Goal: Transaction & Acquisition: Purchase product/service

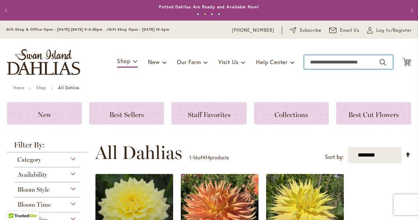
click at [360, 60] on input "Search" at bounding box center [348, 62] width 89 height 14
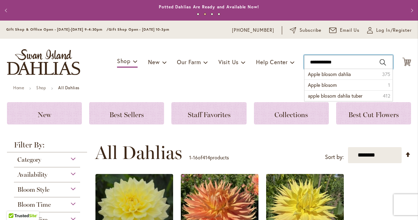
type input "**********"
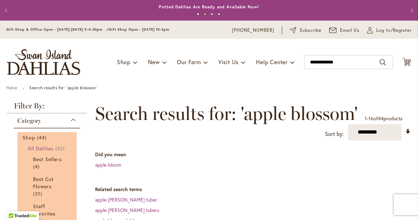
click at [46, 149] on span "All Dahlias" at bounding box center [41, 148] width 26 height 7
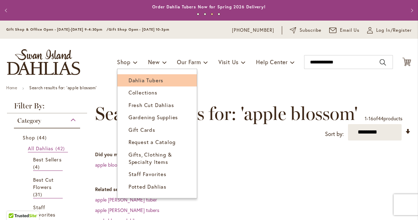
click at [138, 80] on span "Dahlia Tubers" at bounding box center [145, 80] width 35 height 7
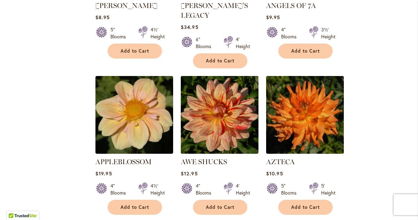
scroll to position [693, 0]
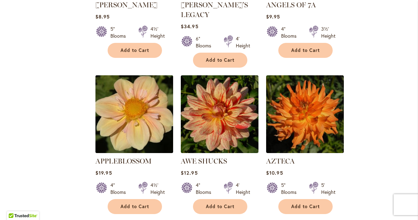
click at [133, 105] on img at bounding box center [134, 113] width 81 height 81
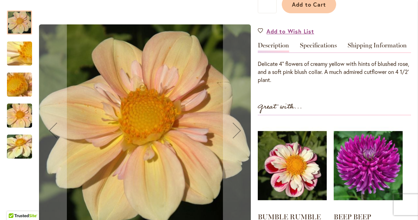
scroll to position [190, 0]
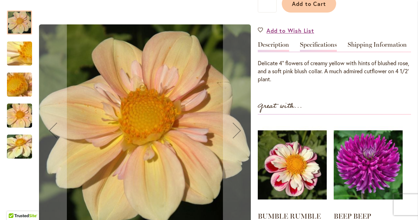
click at [312, 45] on link "Specifications" at bounding box center [318, 46] width 37 height 10
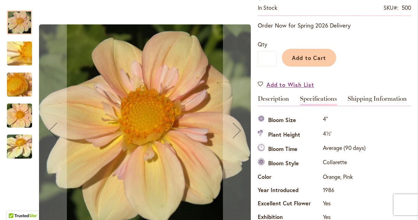
scroll to position [124, 0]
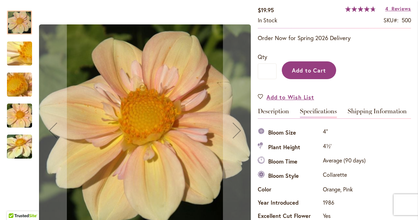
click at [320, 70] on span "Add to Cart" at bounding box center [309, 69] width 34 height 7
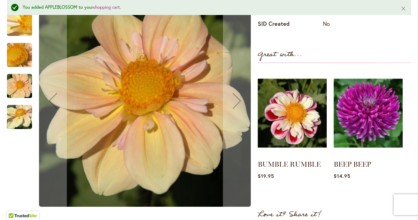
scroll to position [385, 0]
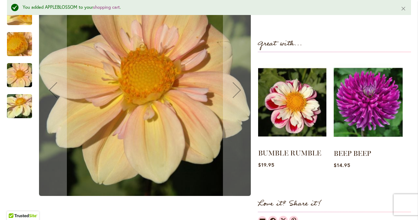
click at [299, 109] on img at bounding box center [292, 101] width 68 height 85
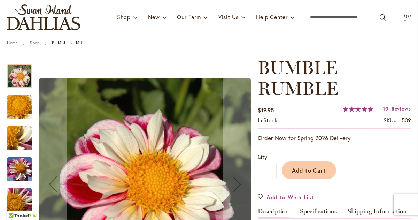
scroll to position [52, 0]
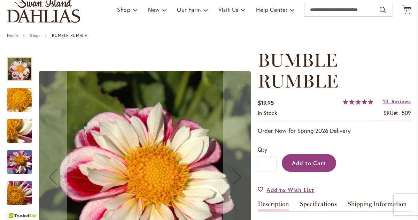
click at [317, 166] on button "Add to Cart" at bounding box center [308, 163] width 54 height 18
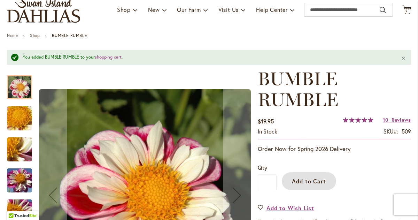
scroll to position [0, 0]
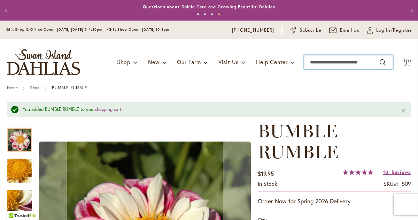
click at [329, 63] on input "Search" at bounding box center [348, 62] width 89 height 14
type input "*********"
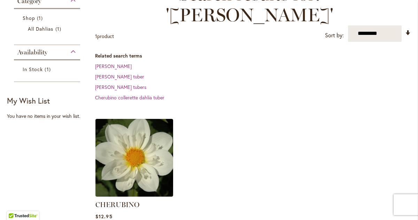
scroll to position [120, 0]
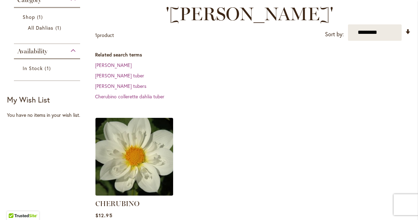
click at [142, 142] on img at bounding box center [134, 156] width 81 height 81
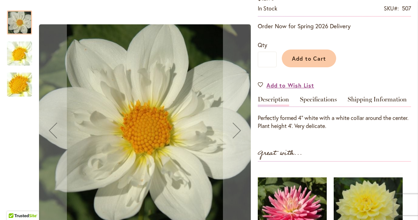
scroll to position [78, 0]
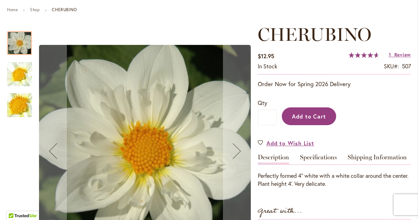
click at [308, 117] on span "Add to Cart" at bounding box center [309, 115] width 34 height 7
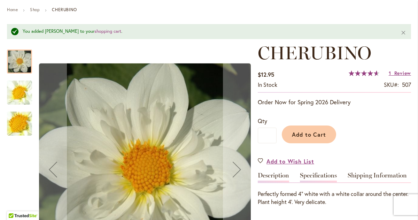
click at [319, 175] on link "Specifications" at bounding box center [318, 177] width 37 height 10
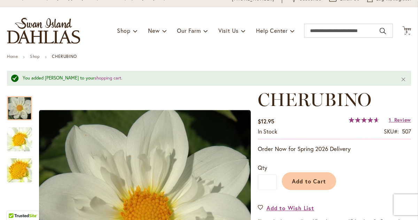
scroll to position [0, 0]
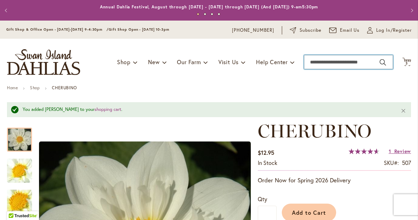
click at [341, 60] on input "Search" at bounding box center [348, 62] width 89 height 14
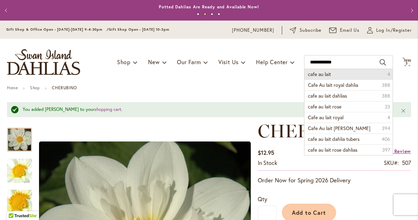
click at [341, 75] on li "cafe au lait 4" at bounding box center [348, 74] width 88 height 10
type input "**********"
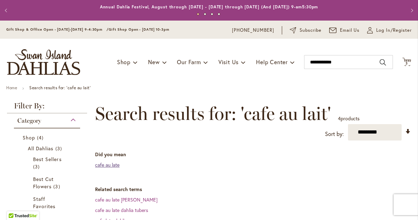
click at [117, 167] on link "cafe au late" at bounding box center [107, 164] width 24 height 7
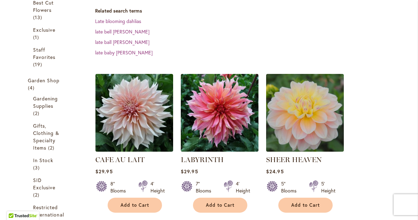
scroll to position [189, 0]
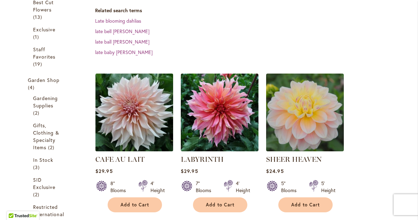
click at [125, 110] on img at bounding box center [134, 111] width 81 height 81
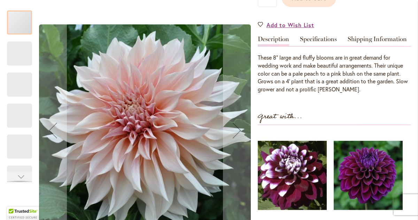
scroll to position [208, 0]
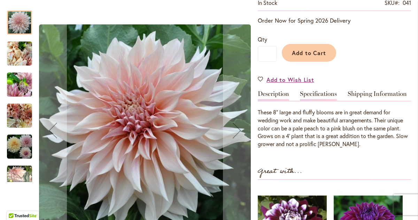
click at [310, 98] on link "Specifications" at bounding box center [318, 95] width 37 height 10
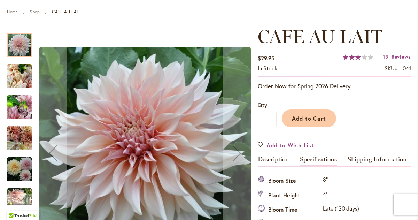
scroll to position [75, 0]
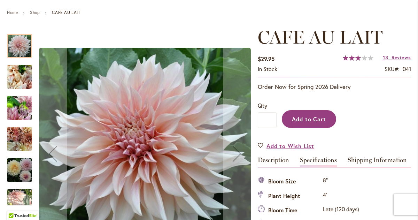
click at [308, 118] on span "Add to Cart" at bounding box center [309, 118] width 34 height 7
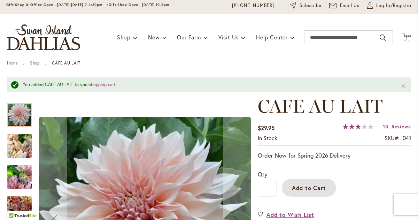
scroll to position [0, 0]
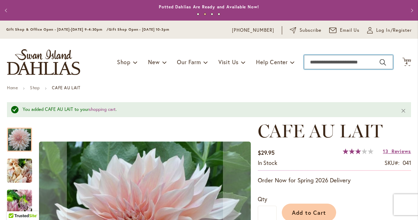
click at [320, 60] on input "Search" at bounding box center [348, 62] width 89 height 14
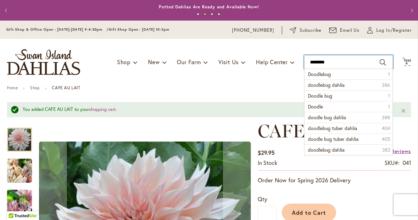
type input "*********"
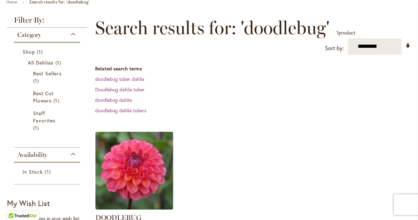
scroll to position [139, 0]
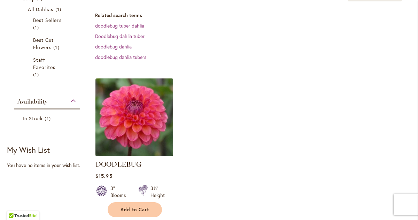
click at [125, 110] on img at bounding box center [134, 116] width 81 height 81
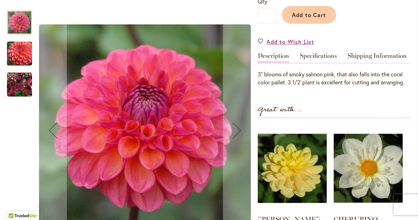
scroll to position [178, 0]
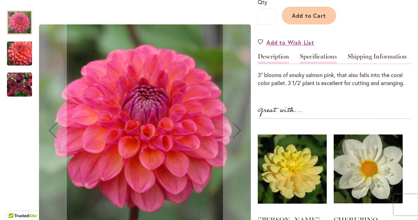
click at [318, 59] on link "Specifications" at bounding box center [318, 58] width 37 height 10
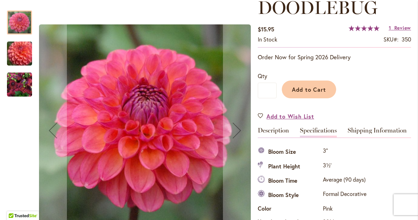
scroll to position [68, 0]
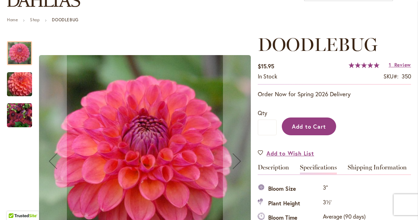
click at [315, 119] on button "Add to Cart" at bounding box center [308, 126] width 54 height 18
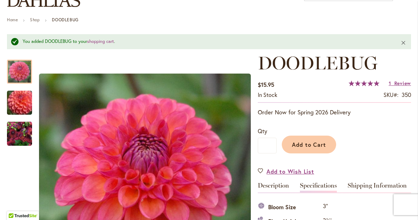
click at [402, 43] on button "Close" at bounding box center [403, 42] width 15 height 17
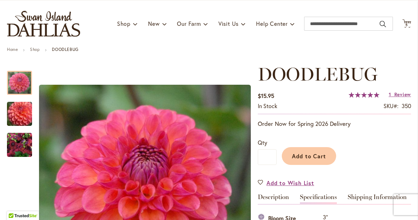
scroll to position [0, 0]
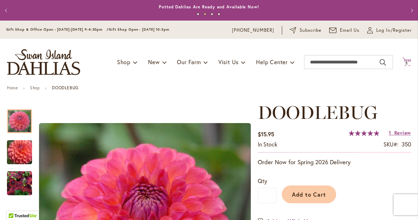
click at [405, 64] on span "5" at bounding box center [406, 63] width 2 height 5
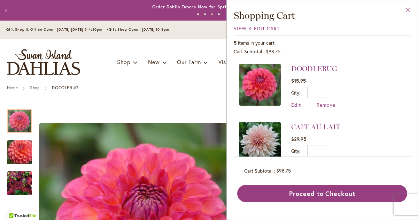
click at [406, 11] on button "Close" at bounding box center [407, 11] width 19 height 22
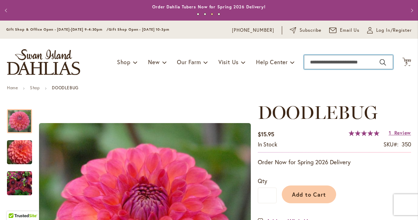
click at [320, 64] on input "Search" at bounding box center [348, 62] width 89 height 14
type input "**********"
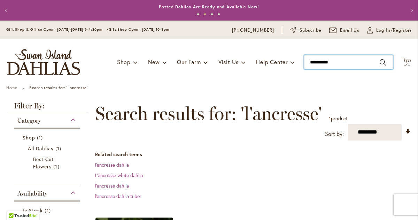
click at [346, 62] on input "**********" at bounding box center [348, 62] width 89 height 14
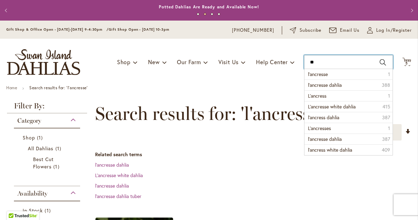
type input "*"
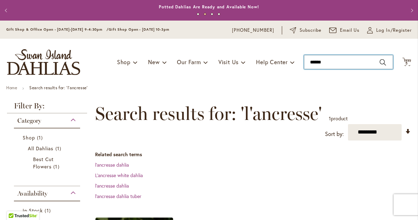
type input "*******"
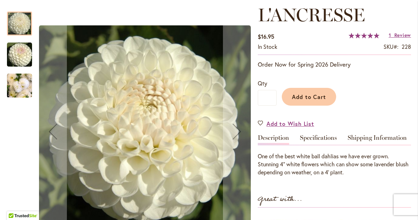
scroll to position [118, 0]
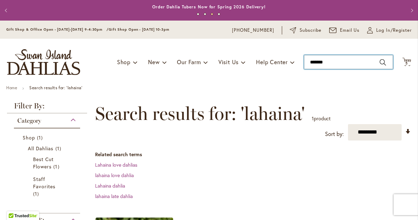
click at [345, 66] on input "*******" at bounding box center [348, 62] width 89 height 14
type input "*"
type input "******"
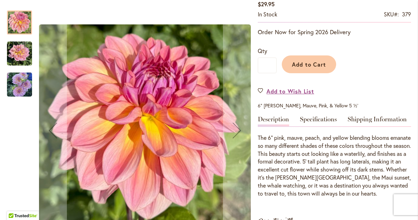
scroll to position [130, 0]
click at [23, 57] on img "LAHAINA LOVE" at bounding box center [19, 53] width 25 height 25
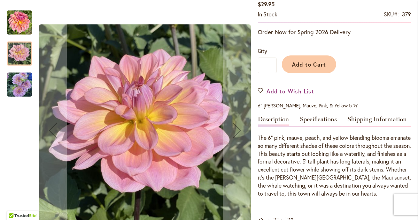
click at [22, 75] on img "LAHAINA LOVE" at bounding box center [19, 84] width 25 height 26
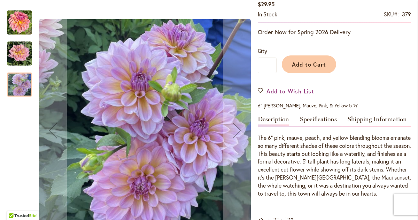
click at [25, 26] on img "LAHAINA LOVE" at bounding box center [19, 22] width 25 height 25
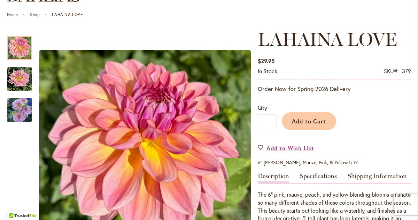
scroll to position [72, 0]
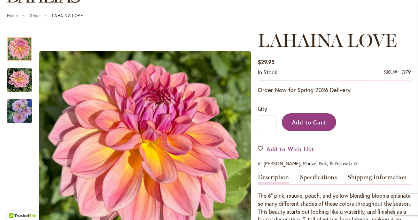
click at [308, 126] on button "Add to Cart" at bounding box center [308, 122] width 54 height 18
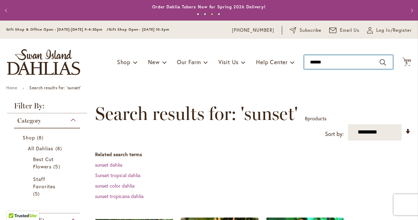
click at [325, 64] on input "******" at bounding box center [348, 62] width 89 height 14
type input "*"
type input "*****"
type input "**********"
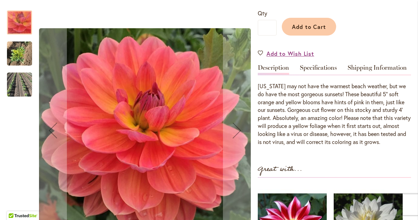
scroll to position [169, 0]
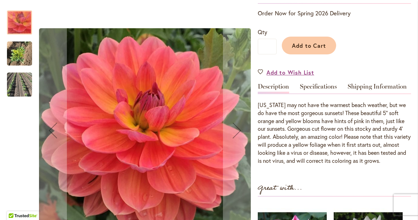
click at [23, 58] on img "OREGON SUNSET" at bounding box center [19, 53] width 25 height 33
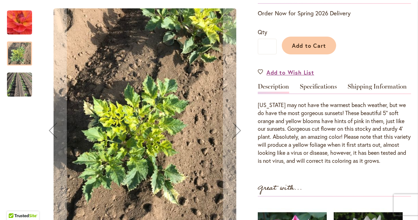
click at [16, 85] on img "OREGON SUNSET" at bounding box center [19, 84] width 25 height 36
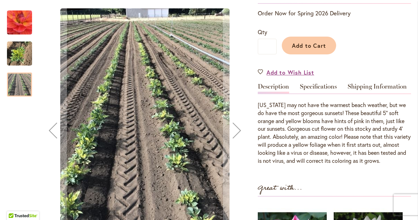
click at [21, 56] on img "OREGON SUNSET" at bounding box center [19, 53] width 25 height 33
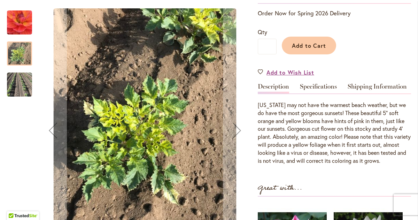
click at [19, 27] on img "OREGON SUNSET" at bounding box center [20, 23] width 50 height 48
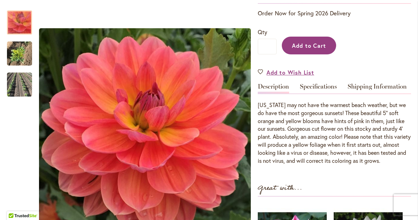
click at [299, 45] on span "Add to Cart" at bounding box center [309, 45] width 34 height 7
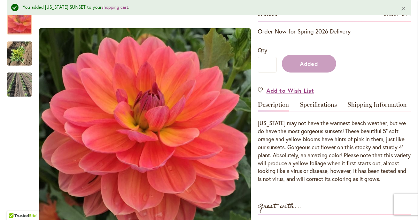
scroll to position [188, 0]
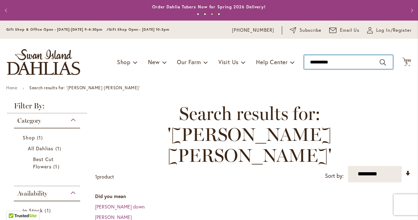
click at [354, 61] on input "**********" at bounding box center [348, 62] width 89 height 14
type input "*"
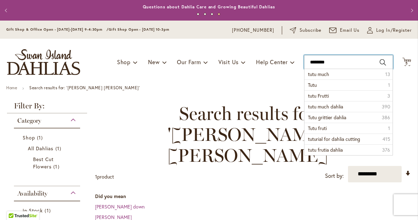
type input "*********"
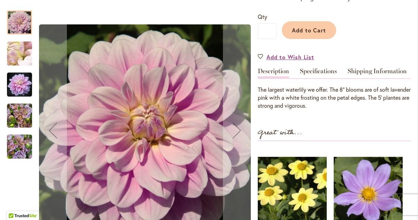
scroll to position [161, 0]
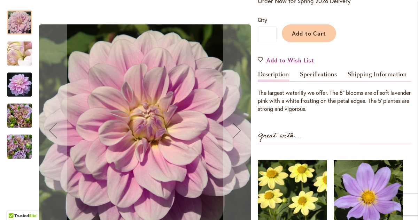
click at [21, 92] on img "Randi Dawn" at bounding box center [19, 84] width 25 height 25
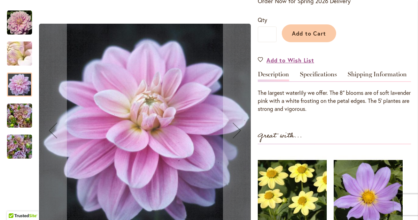
click at [21, 114] on img "RANDI DAWN" at bounding box center [19, 115] width 25 height 33
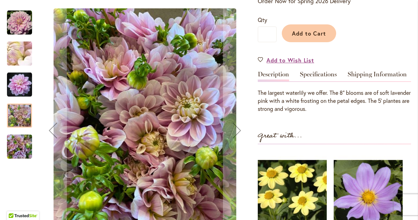
click at [19, 148] on img "RANDI DAWN" at bounding box center [19, 146] width 25 height 33
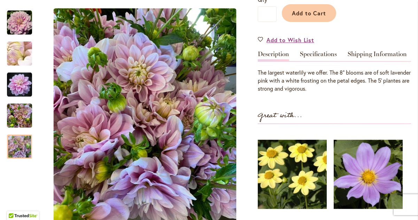
scroll to position [177, 0]
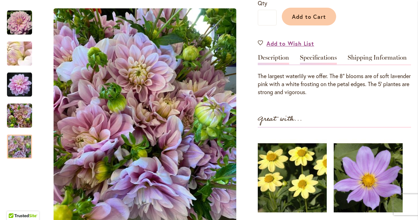
click at [331, 59] on link "Specifications" at bounding box center [318, 59] width 37 height 10
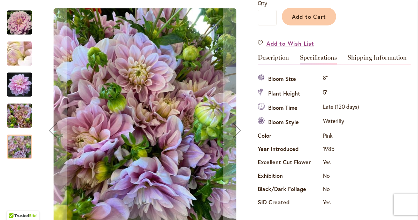
click at [15, 79] on img "Randi Dawn" at bounding box center [19, 84] width 25 height 25
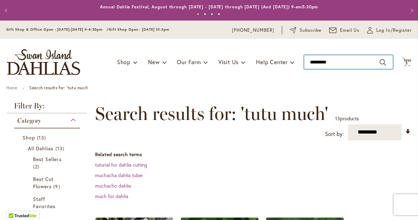
click at [341, 58] on input "*********" at bounding box center [348, 62] width 89 height 14
type input "*"
type input "**********"
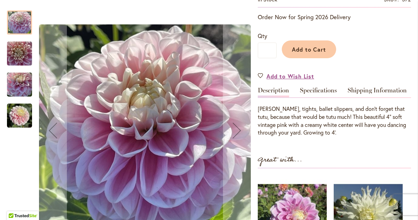
scroll to position [146, 0]
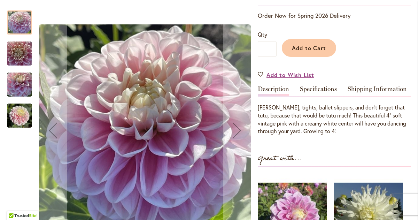
click at [25, 52] on img "TUTU MUCH" at bounding box center [19, 53] width 25 height 33
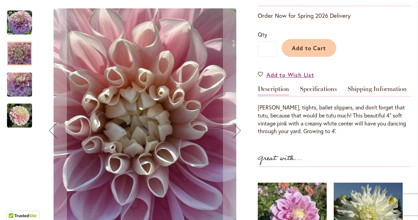
click at [19, 85] on img "TUTU MUCH" at bounding box center [19, 84] width 25 height 33
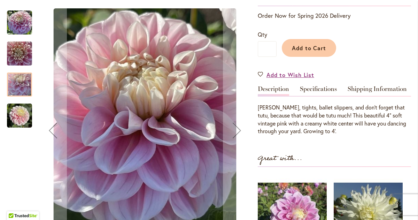
click at [20, 115] on img "TUTU MUCH" at bounding box center [19, 115] width 25 height 25
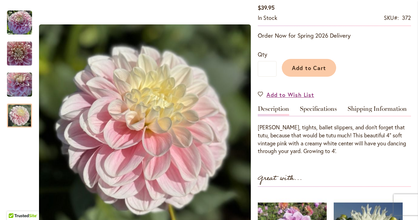
scroll to position [127, 0]
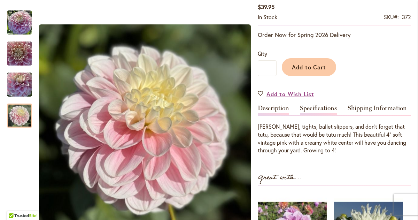
click at [317, 105] on link "Specifications" at bounding box center [318, 110] width 37 height 10
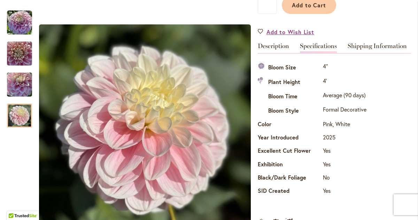
scroll to position [181, 0]
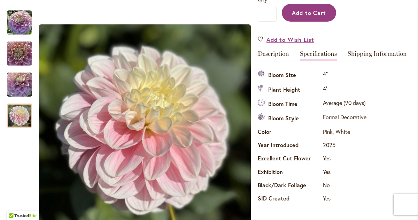
click at [316, 9] on span "Add to Cart" at bounding box center [309, 12] width 34 height 7
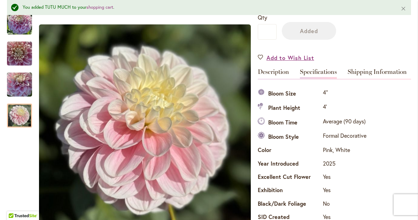
scroll to position [199, 0]
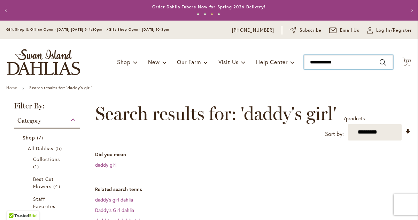
click at [355, 62] on input "**********" at bounding box center [348, 62] width 89 height 14
type input "*"
type input "*****"
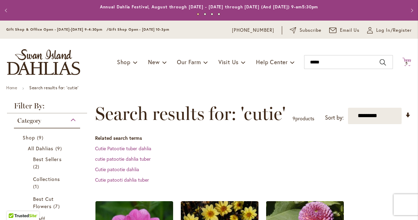
click at [408, 61] on icon at bounding box center [406, 61] width 9 height 8
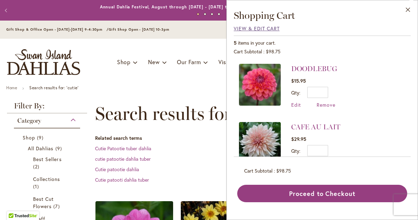
click at [242, 28] on span "View & Edit Cart" at bounding box center [256, 28] width 46 height 7
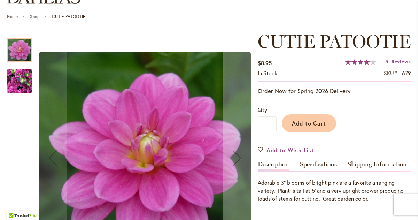
scroll to position [84, 0]
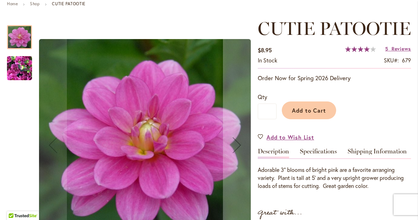
click at [23, 72] on img "CUTIE PATOOTIE" at bounding box center [19, 67] width 25 height 33
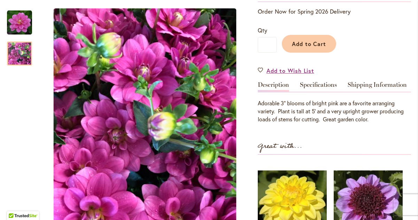
scroll to position [150, 0]
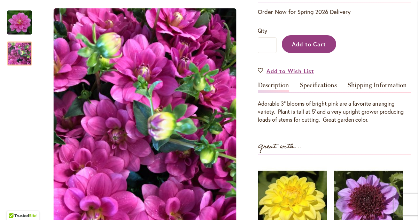
click at [311, 48] on span "Add to Cart" at bounding box center [309, 43] width 34 height 7
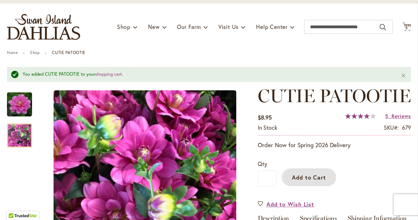
scroll to position [34, 0]
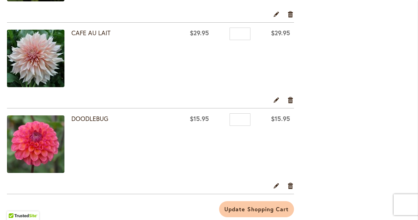
scroll to position [374, 0]
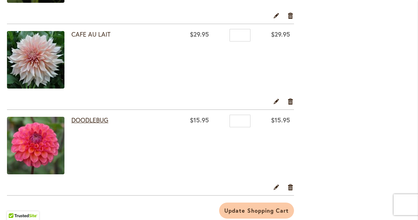
click at [91, 116] on link "DOODLEBUG" at bounding box center [89, 120] width 37 height 8
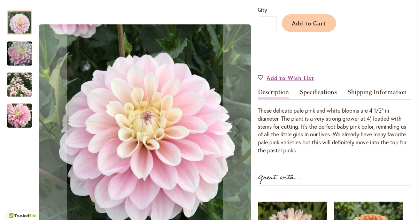
scroll to position [171, 0]
click at [20, 83] on img "DADDY'S GIRL" at bounding box center [19, 84] width 25 height 25
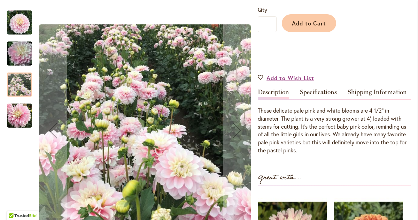
click at [19, 113] on img "DADDY'S GIRL" at bounding box center [19, 115] width 25 height 25
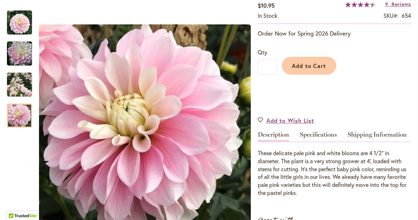
scroll to position [127, 0]
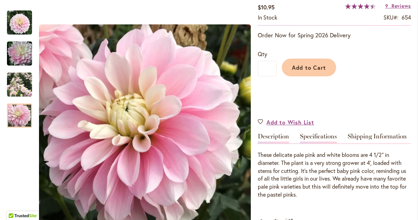
click at [329, 139] on link "Specifications" at bounding box center [318, 138] width 37 height 10
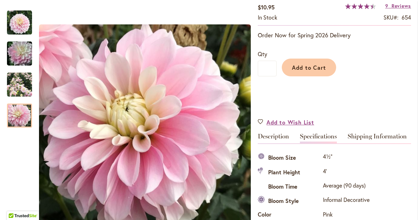
scroll to position [259, 0]
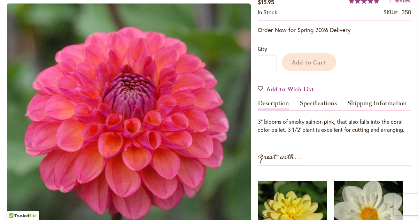
scroll to position [139, 0]
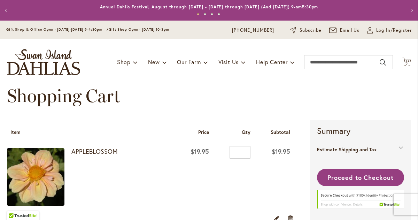
scroll to position [458, 0]
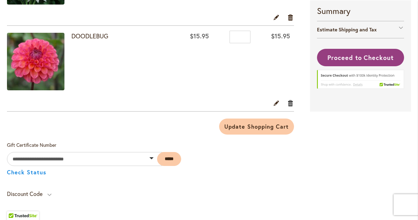
click at [289, 104] on link "Remove item" at bounding box center [290, 103] width 7 height 8
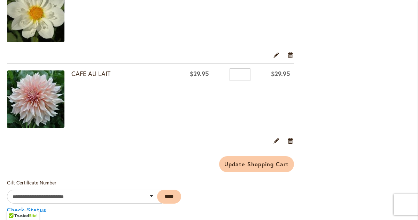
scroll to position [336, 0]
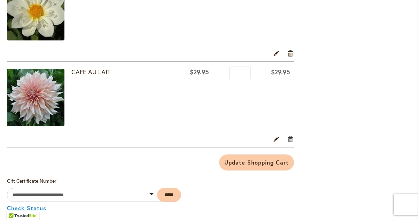
click at [291, 141] on link "Remove item" at bounding box center [290, 139] width 7 height 8
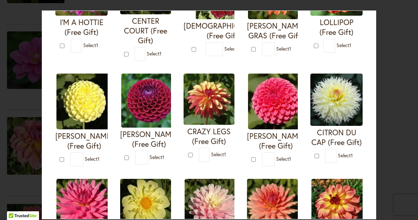
scroll to position [124, 0]
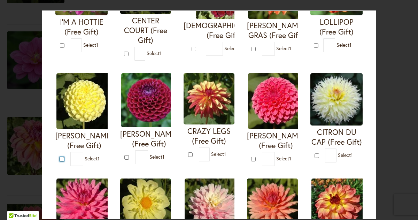
type input "*"
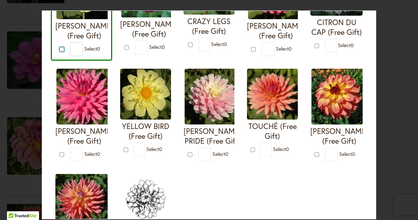
scroll to position [324, 0]
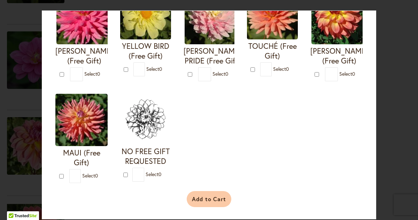
click at [196, 202] on button "Add to Cart" at bounding box center [208, 199] width 45 height 16
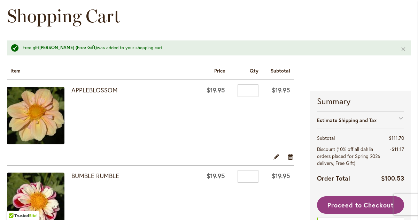
scroll to position [80, 0]
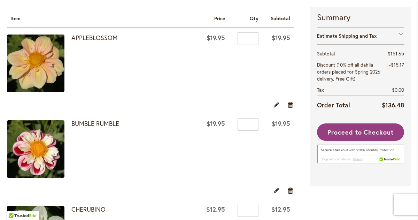
scroll to position [115, 0]
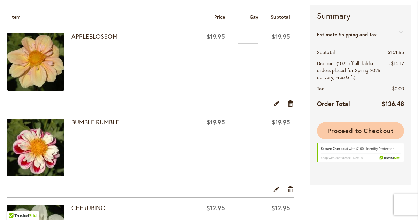
click at [335, 132] on span "Proceed to Checkout" at bounding box center [360, 130] width 66 height 8
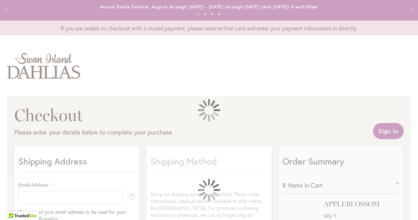
select select "**"
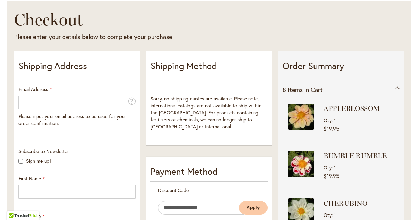
scroll to position [99, 0]
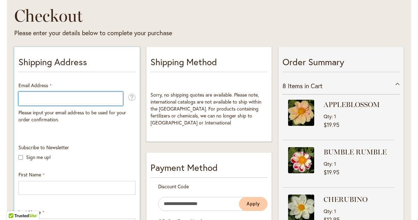
click at [97, 101] on input "Email Address" at bounding box center [70, 99] width 104 height 14
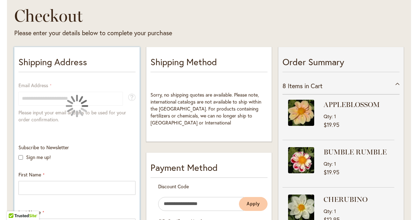
click at [98, 99] on div at bounding box center [76, 106] width 117 height 48
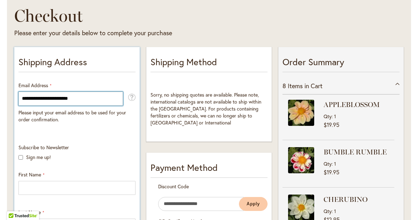
click at [98, 99] on input "**********" at bounding box center [70, 99] width 104 height 14
type input "*"
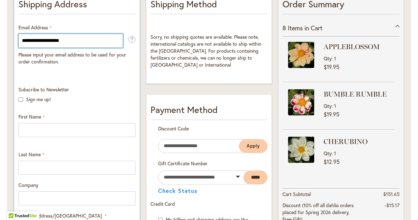
type input "**********"
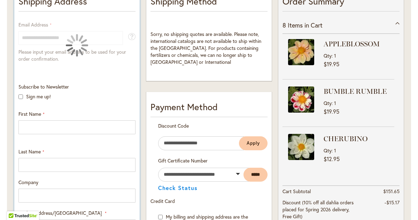
scroll to position [162, 0]
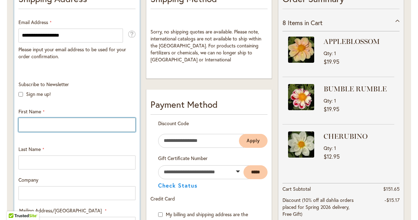
click at [81, 128] on input "First Name" at bounding box center [76, 125] width 117 height 14
type input "******"
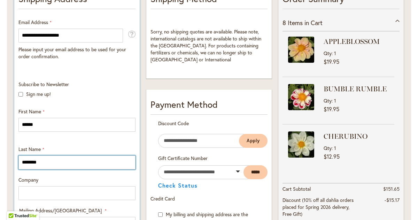
type input "********"
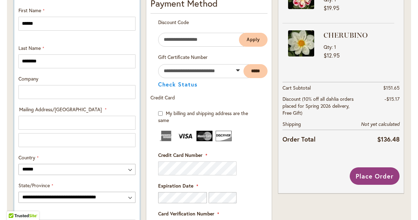
scroll to position [281, 0]
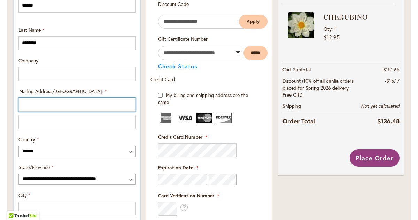
click at [30, 109] on input "Mailing Address/PO BOX: Line 1" at bounding box center [76, 104] width 117 height 14
type input "**********"
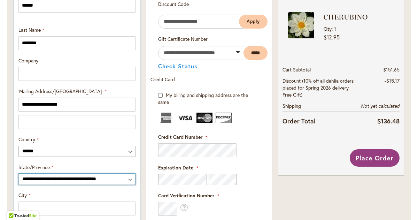
select select "**"
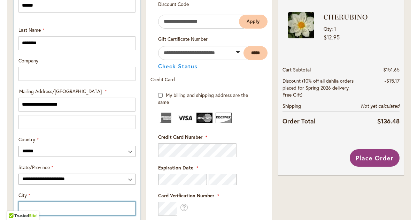
type input "********"
type input "**********"
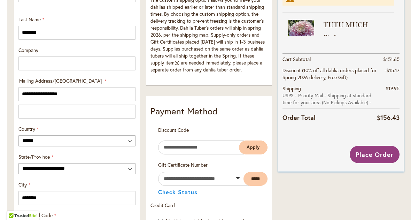
scroll to position [296, 0]
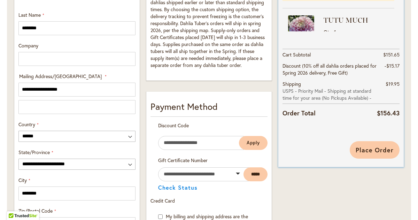
click at [368, 150] on span "Place Order" at bounding box center [374, 149] width 38 height 8
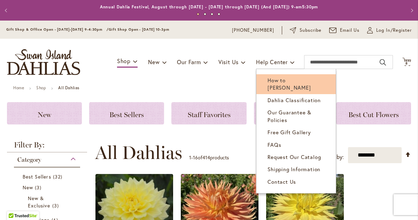
click at [273, 79] on span "How to [PERSON_NAME]" at bounding box center [288, 84] width 43 height 14
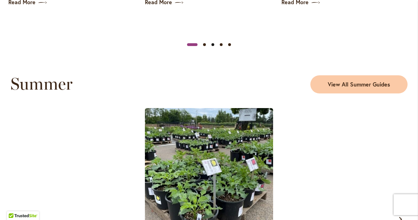
scroll to position [528, 0]
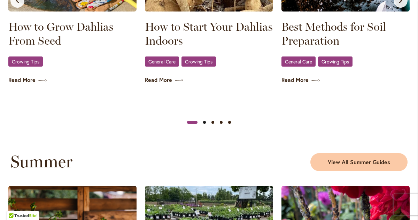
click at [205, 121] on button "Slide 2" at bounding box center [204, 122] width 8 height 8
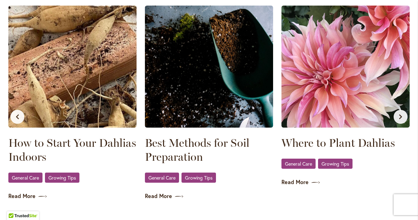
scroll to position [412, 0]
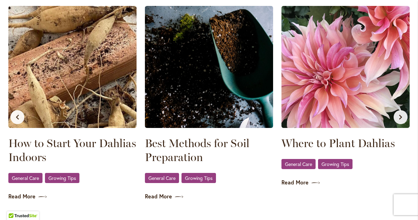
click at [402, 118] on icon "Next slide" at bounding box center [400, 117] width 6 height 6
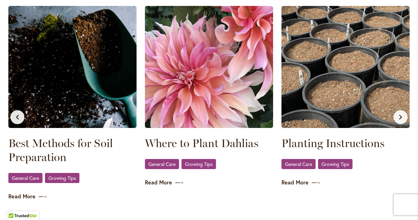
click at [402, 118] on icon "Next slide" at bounding box center [400, 117] width 6 height 6
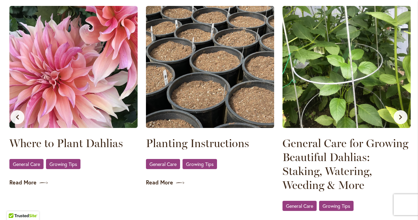
scroll to position [0, 409]
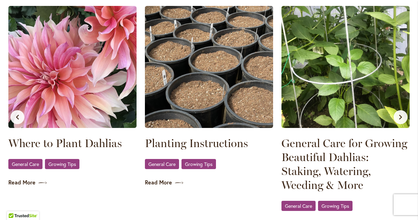
click at [191, 60] on img at bounding box center [209, 67] width 128 height 122
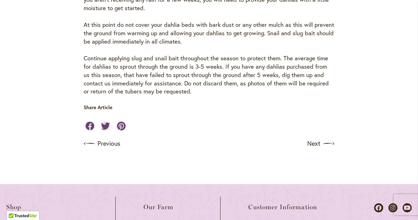
scroll to position [585, 0]
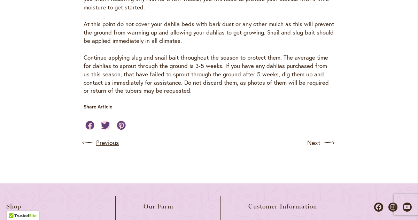
click at [105, 137] on link "Previous" at bounding box center [101, 142] width 35 height 11
